Goal: Transaction & Acquisition: Purchase product/service

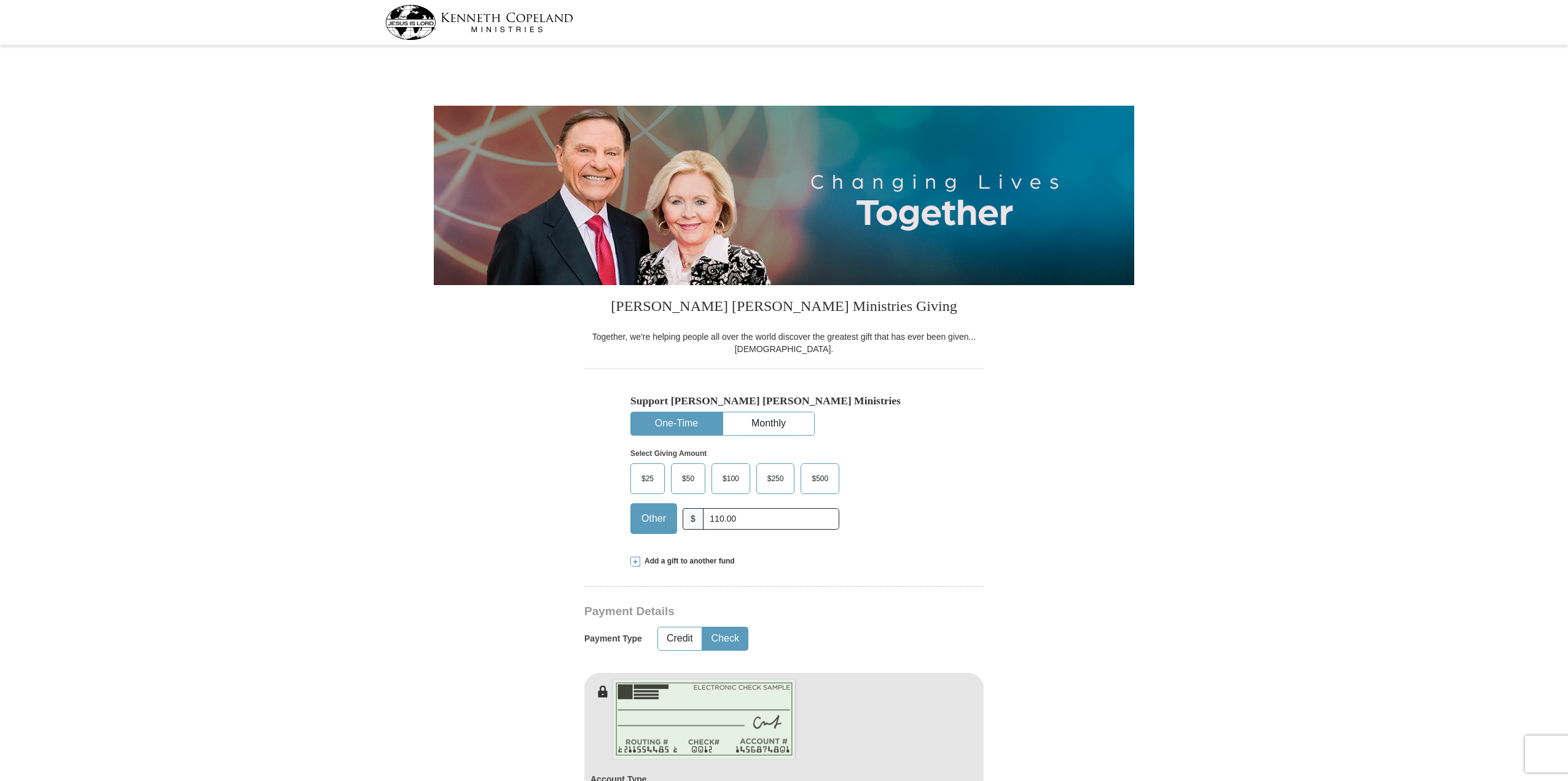
select select "IL"
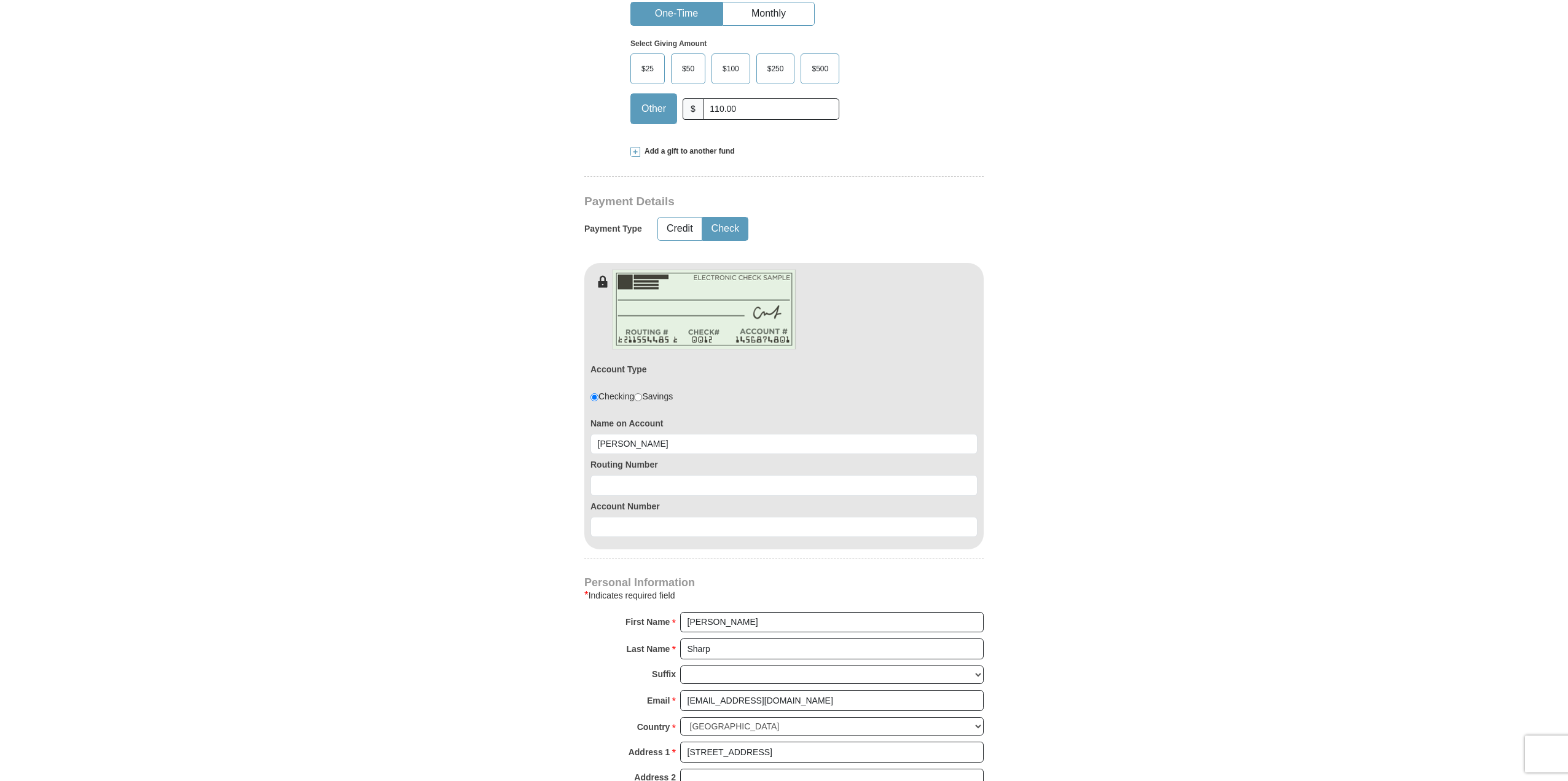
type input "[PERSON_NAME]"
click at [748, 489] on input at bounding box center [784, 486] width 387 height 21
paste input "271972899"
type input "271972899"
click at [736, 524] on input at bounding box center [784, 527] width 387 height 21
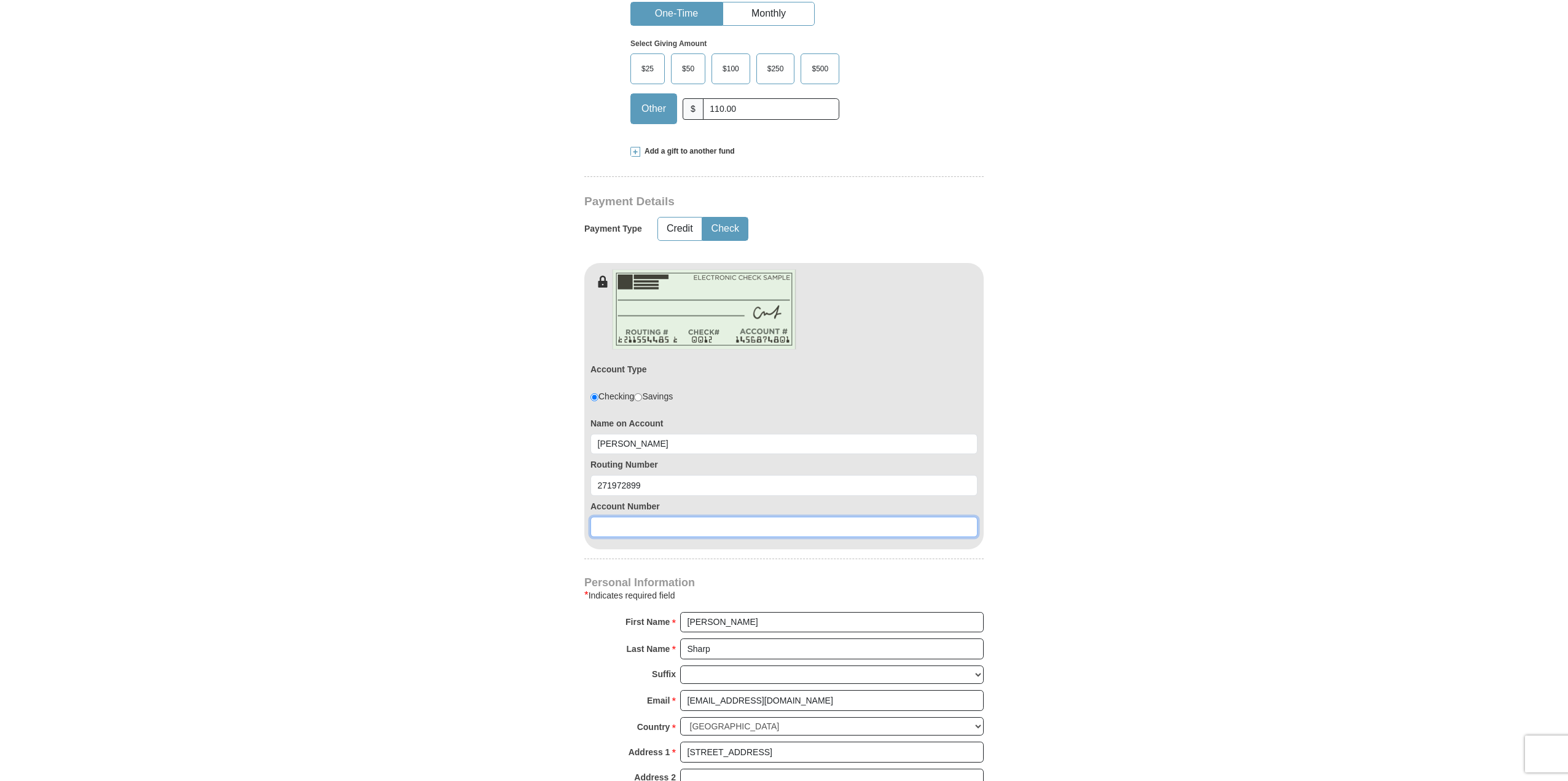
click at [775, 528] on input at bounding box center [784, 527] width 387 height 21
paste input "7050098330"
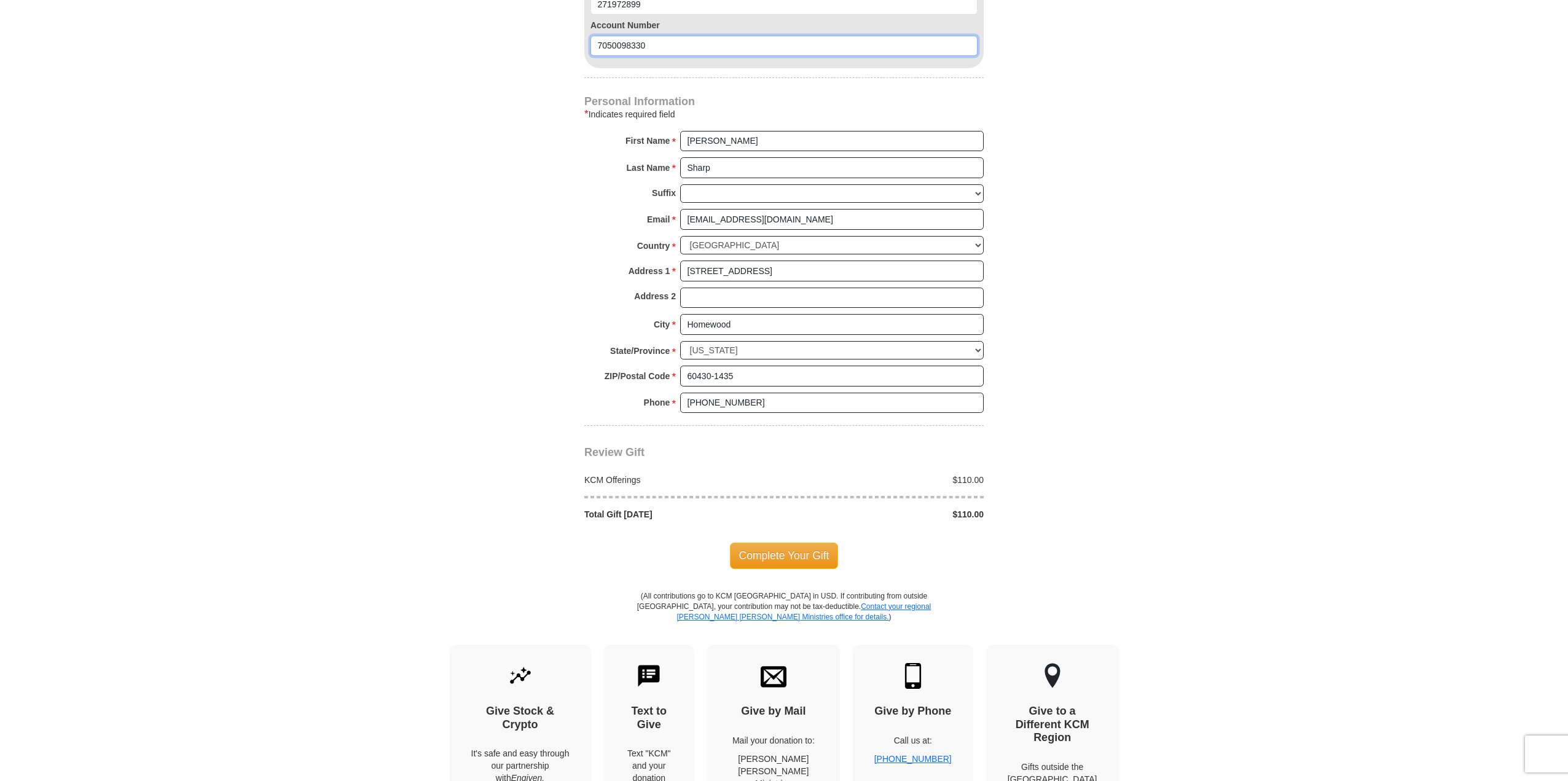
scroll to position [983, 0]
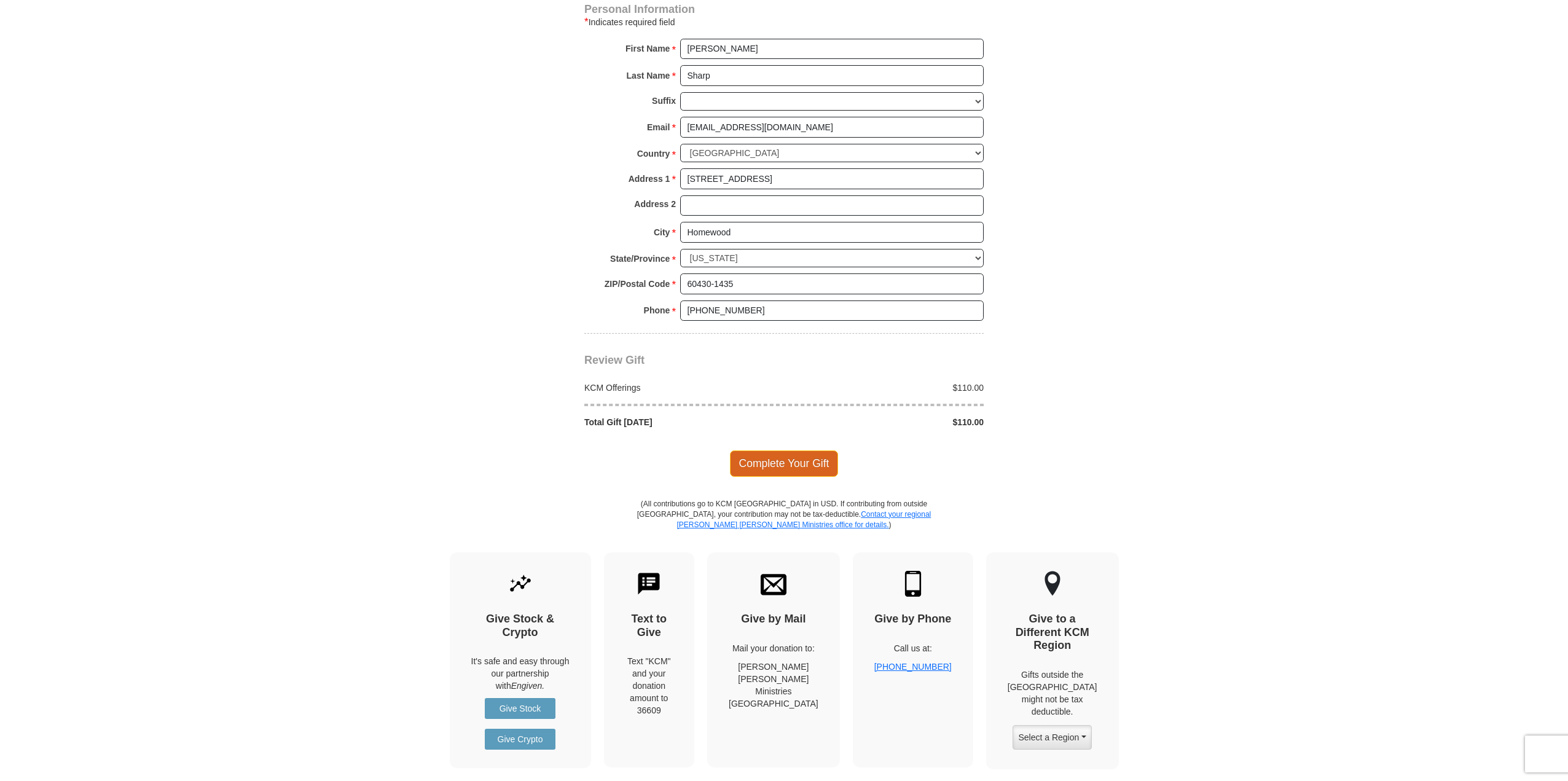
type input "7050098330"
click at [819, 465] on span "Complete Your Gift" at bounding box center [784, 463] width 108 height 26
